Goal: Transaction & Acquisition: Download file/media

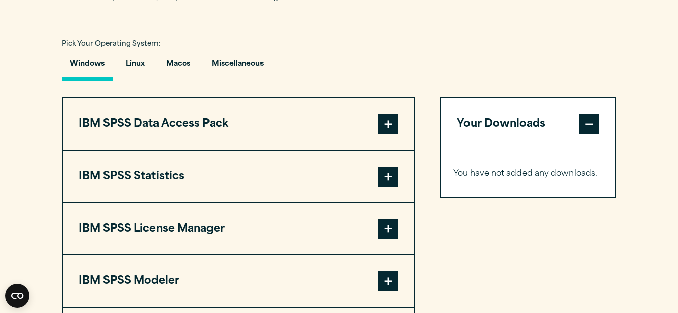
scroll to position [732, 0]
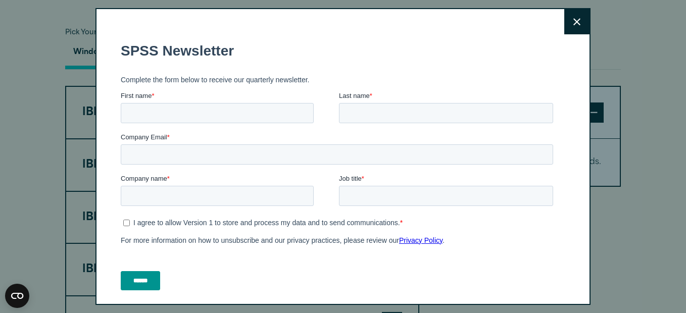
click at [565, 28] on button "Close" at bounding box center [576, 21] width 25 height 25
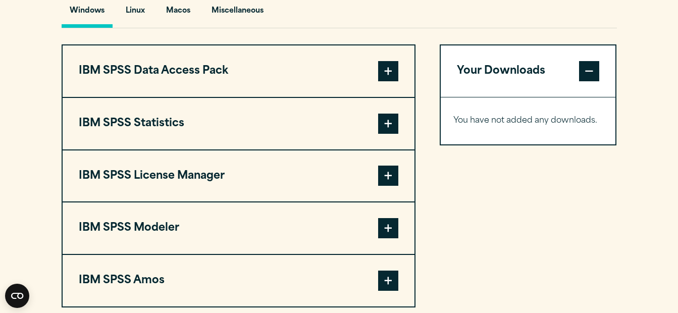
scroll to position [770, 0]
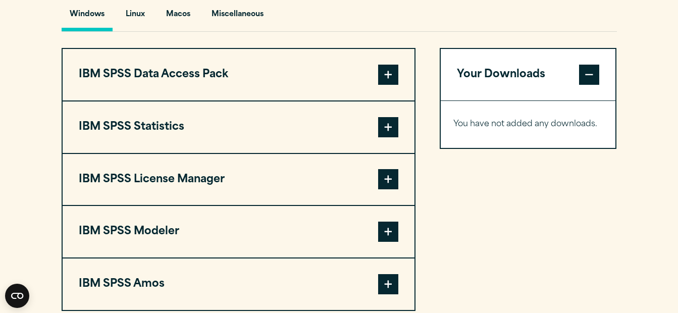
click at [387, 120] on span at bounding box center [388, 127] width 20 height 20
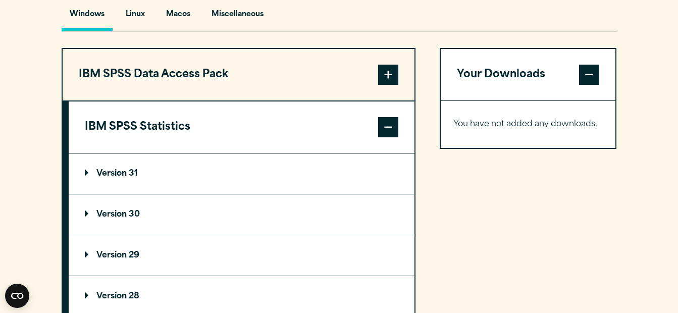
click at [385, 120] on span at bounding box center [388, 127] width 20 height 20
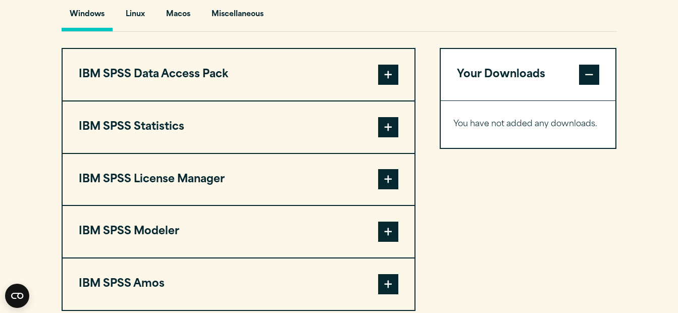
click at [214, 119] on button "IBM SPSS Statistics" at bounding box center [239, 128] width 352 height 52
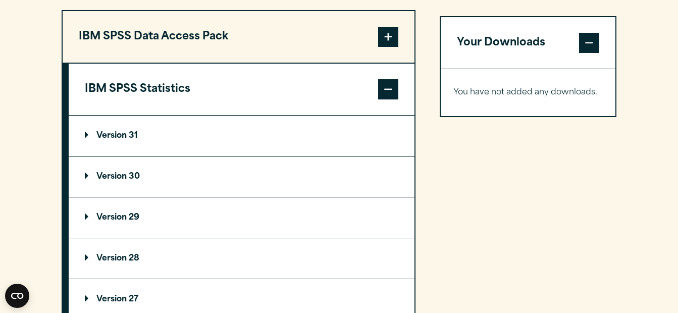
scroll to position [796, 0]
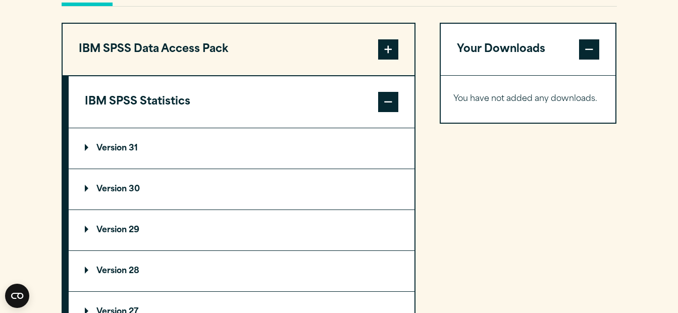
click at [158, 188] on summary "Version 30" at bounding box center [242, 189] width 346 height 40
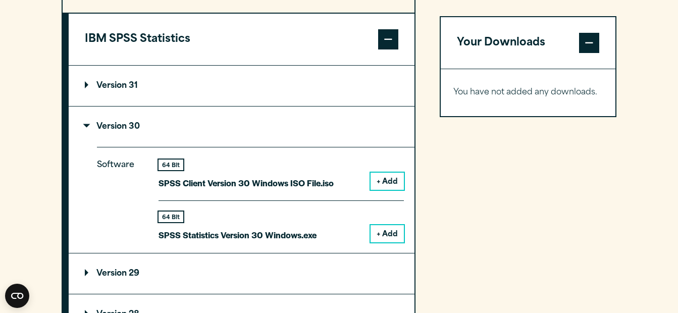
scroll to position [859, 0]
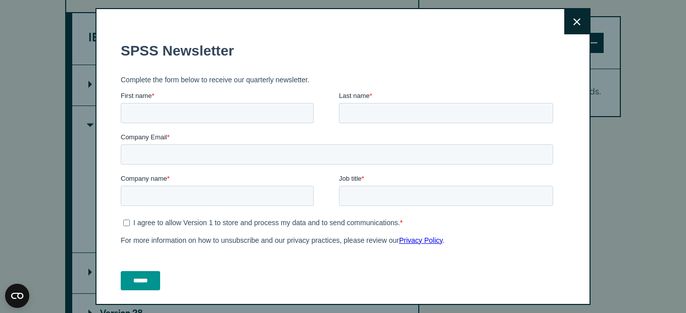
click at [564, 18] on button "Close" at bounding box center [576, 21] width 25 height 25
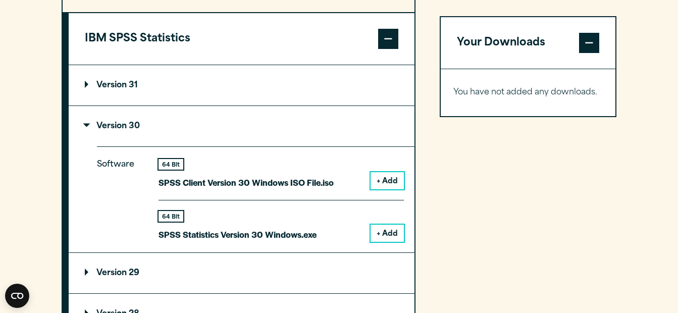
click at [392, 229] on button "+ Add" at bounding box center [387, 233] width 33 height 17
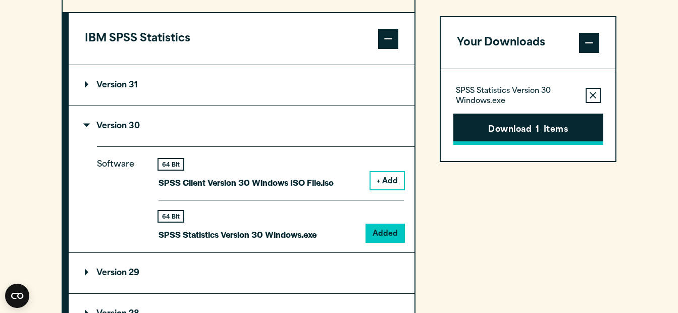
click at [547, 125] on button "Download 1 Items" at bounding box center [529, 129] width 150 height 31
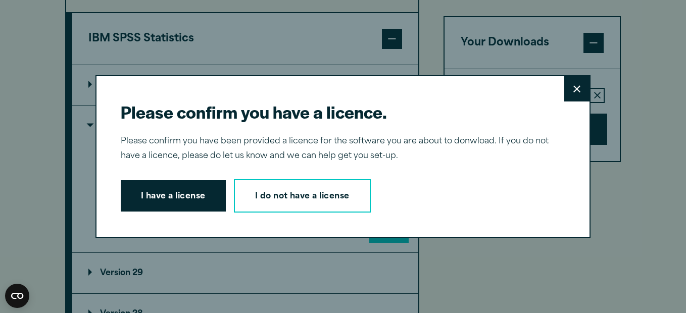
click at [179, 190] on button "I have a license" at bounding box center [173, 195] width 105 height 31
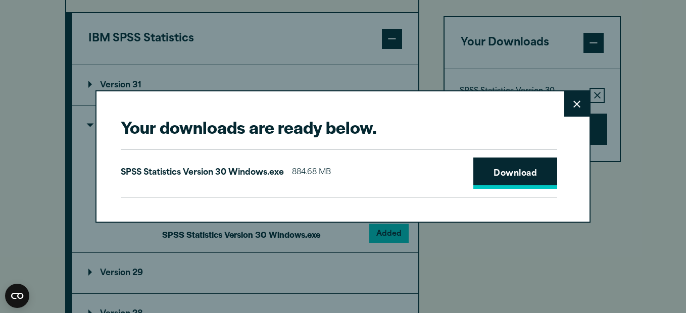
click at [498, 173] on link "Download" at bounding box center [515, 173] width 84 height 31
click at [577, 102] on button "Close" at bounding box center [576, 103] width 25 height 25
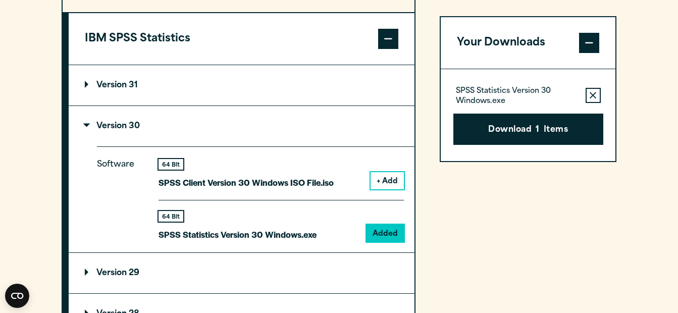
click at [384, 177] on button "+ Add" at bounding box center [387, 180] width 33 height 17
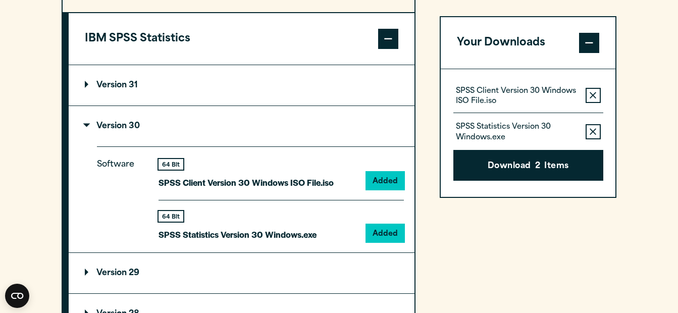
click at [593, 93] on icon "button" at bounding box center [593, 95] width 7 height 7
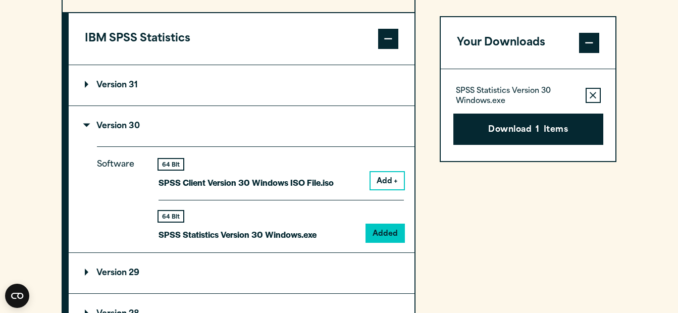
click at [594, 88] on button "Remove this item from your software download list" at bounding box center [593, 95] width 15 height 15
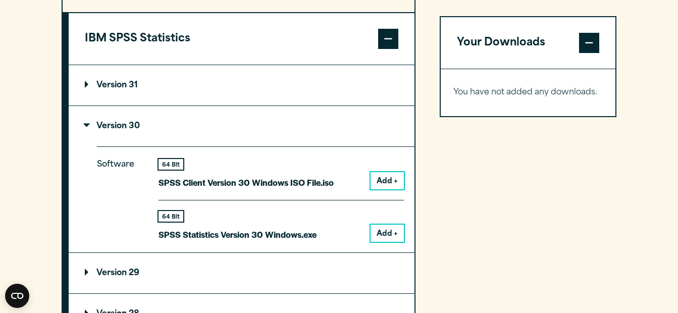
click at [381, 176] on button "Add +" at bounding box center [387, 180] width 33 height 17
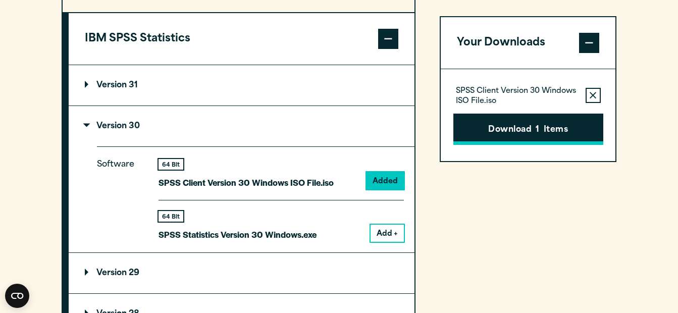
click at [493, 129] on button "Download 1 Items" at bounding box center [529, 129] width 150 height 31
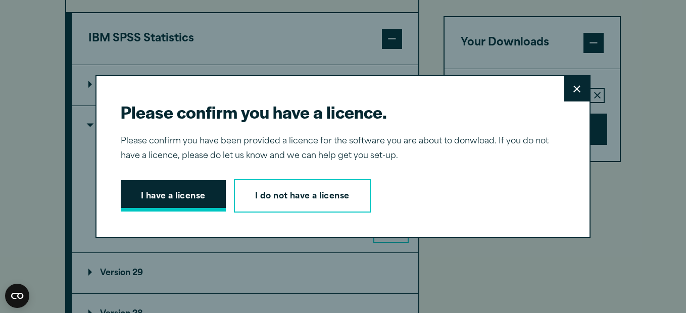
click at [183, 186] on button "I have a license" at bounding box center [173, 195] width 105 height 31
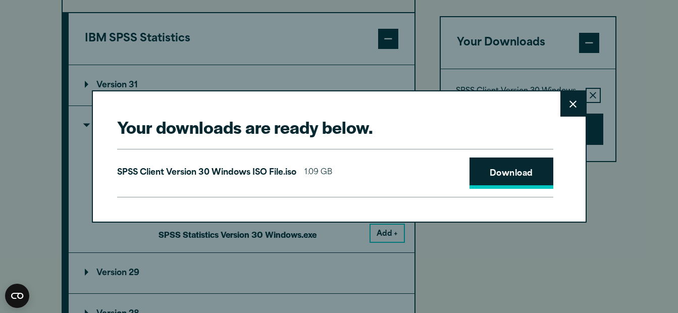
click at [500, 170] on link "Download" at bounding box center [512, 173] width 84 height 31
click at [567, 105] on button "Close" at bounding box center [573, 103] width 25 height 25
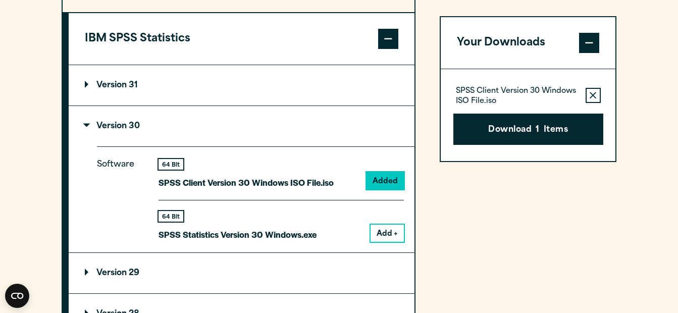
click at [592, 93] on icon "button" at bounding box center [593, 95] width 7 height 7
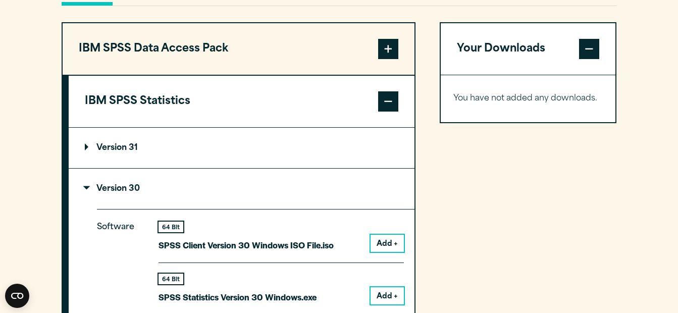
scroll to position [745, 0]
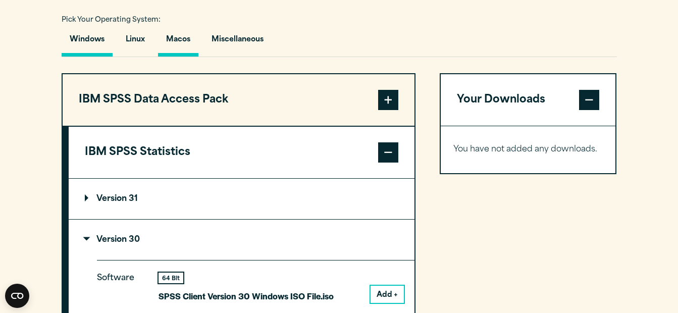
click at [178, 41] on button "Macos" at bounding box center [178, 42] width 40 height 29
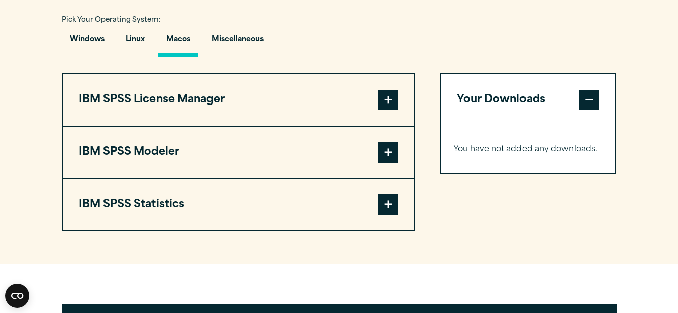
click at [389, 203] on span at bounding box center [388, 204] width 20 height 20
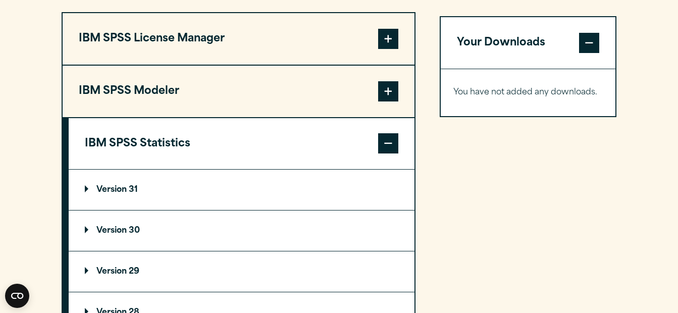
scroll to position [834, 0]
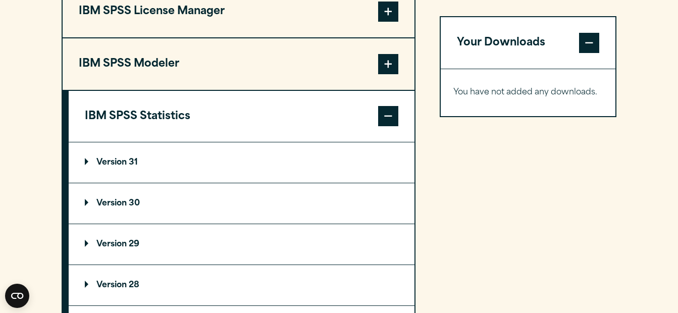
click at [122, 198] on summary "Version 30" at bounding box center [242, 203] width 346 height 40
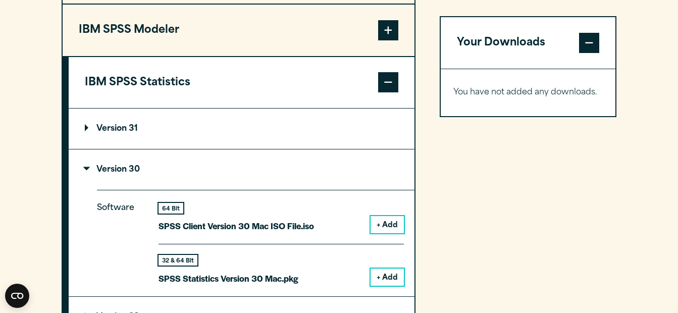
scroll to position [884, 0]
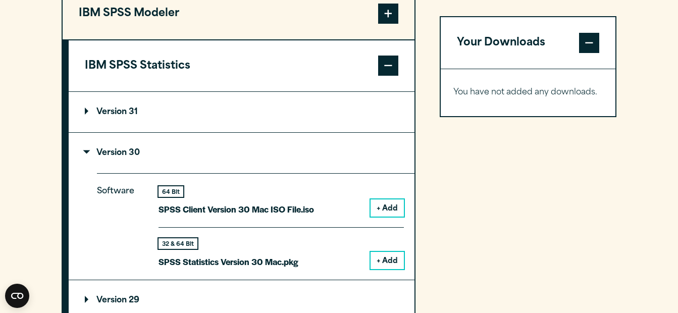
click at [382, 262] on button "+ Add" at bounding box center [387, 260] width 33 height 17
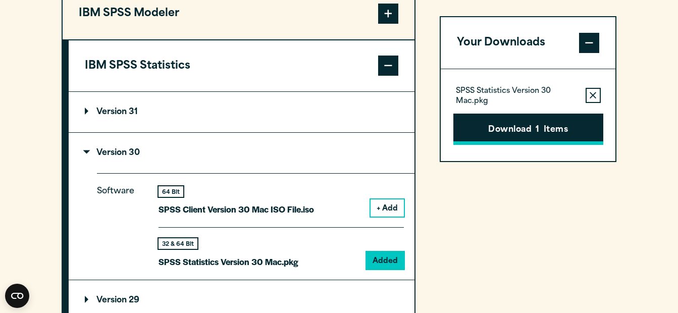
click at [544, 125] on button "Download 1 Items" at bounding box center [529, 129] width 150 height 31
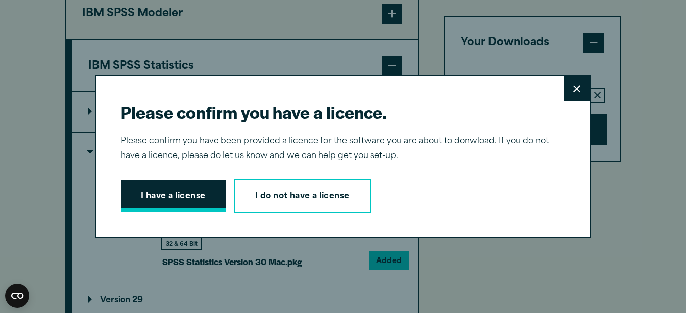
click at [189, 190] on button "I have a license" at bounding box center [173, 195] width 105 height 31
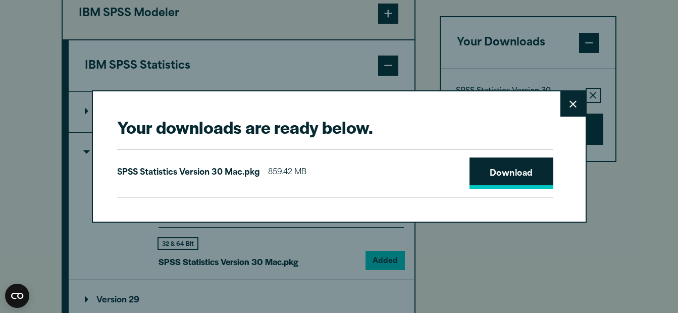
click at [500, 173] on link "Download" at bounding box center [512, 173] width 84 height 31
click at [572, 112] on button "Close" at bounding box center [573, 103] width 25 height 25
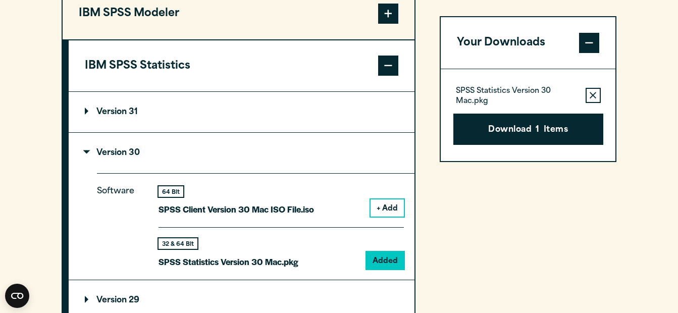
click at [594, 98] on icon "button" at bounding box center [593, 95] width 7 height 7
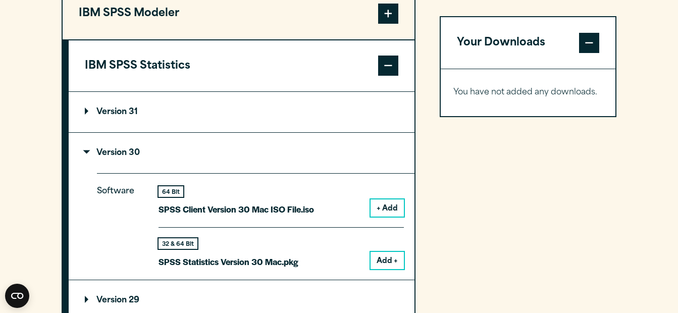
click at [88, 153] on p "Version 30" at bounding box center [112, 153] width 55 height 8
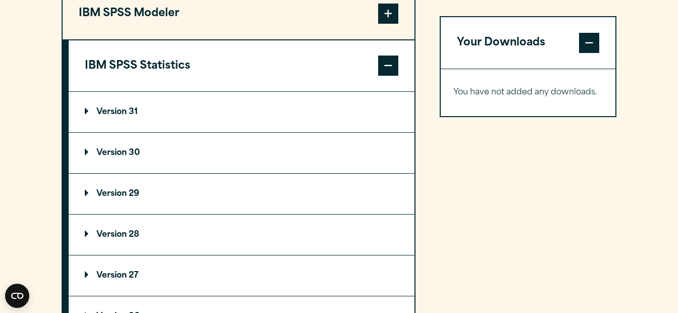
click at [585, 39] on span at bounding box center [589, 43] width 20 height 20
